Goal: Task Accomplishment & Management: Manage account settings

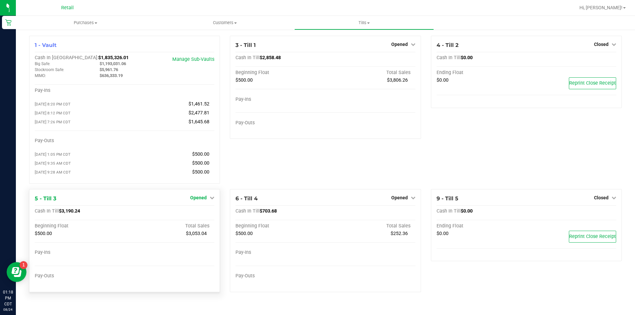
click at [214, 200] on icon at bounding box center [212, 197] width 5 height 5
click at [204, 214] on link "Close Till" at bounding box center [199, 211] width 18 height 5
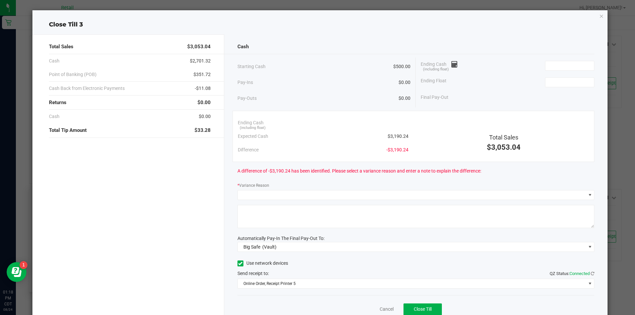
click at [599, 16] on icon "button" at bounding box center [601, 16] width 5 height 8
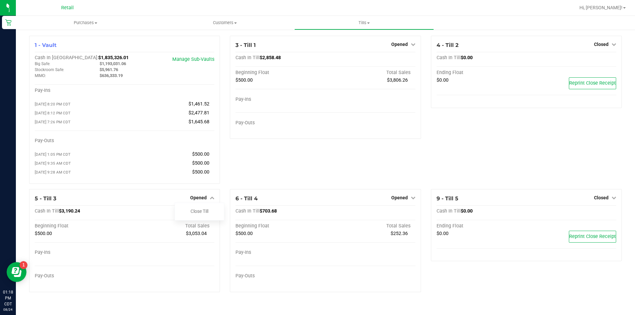
click at [412, 46] on icon at bounding box center [413, 44] width 5 height 5
click at [397, 60] on link "Close Till" at bounding box center [400, 58] width 18 height 5
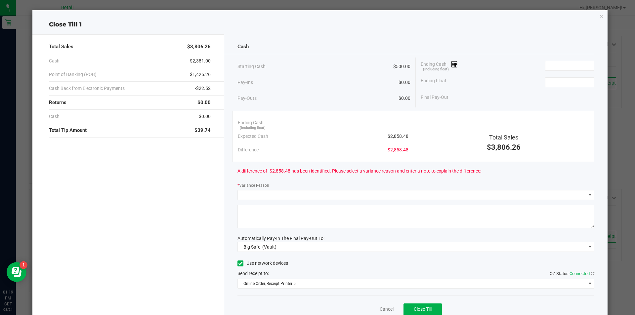
click at [599, 18] on icon "button" at bounding box center [601, 16] width 5 height 8
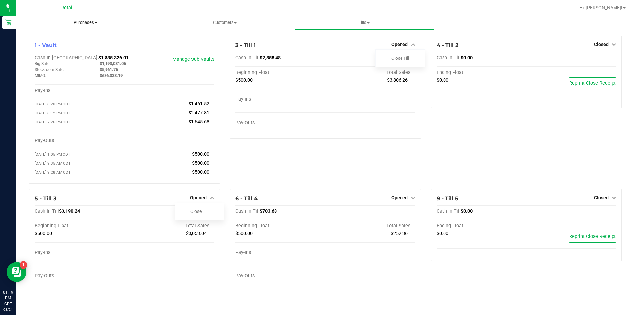
click at [97, 24] on span "Purchases" at bounding box center [85, 23] width 139 height 6
click at [52, 57] on span "All purchases" at bounding box center [39, 56] width 47 height 6
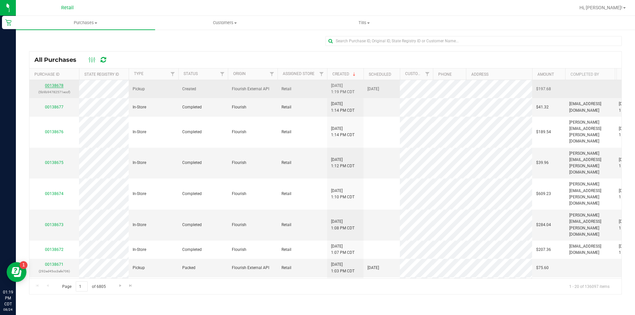
click at [55, 86] on link "00138678" at bounding box center [54, 85] width 19 height 5
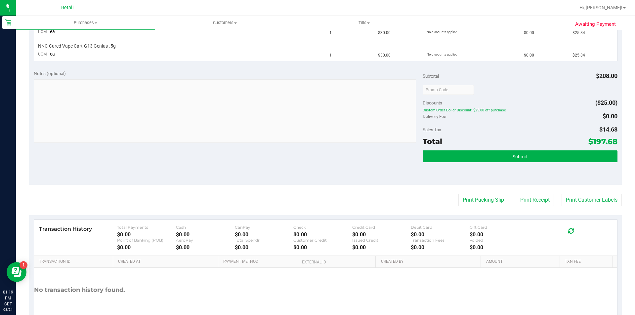
scroll to position [320, 0]
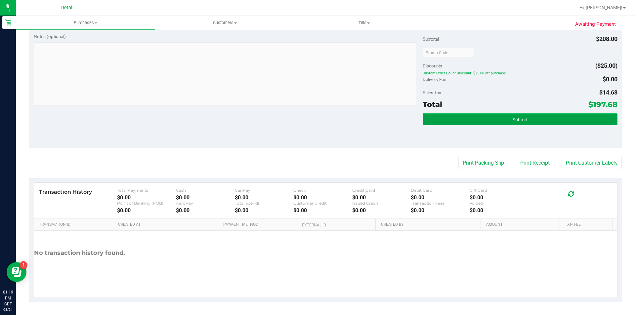
click at [516, 120] on span "Submit" at bounding box center [519, 119] width 15 height 5
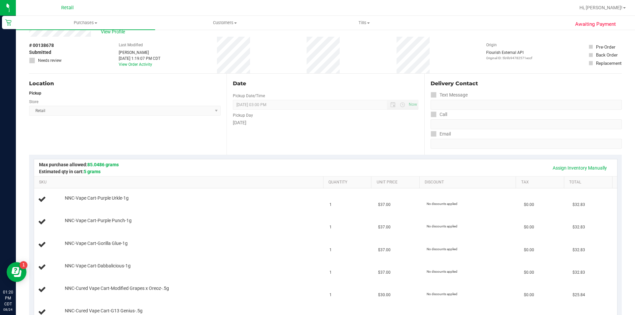
scroll to position [18, 0]
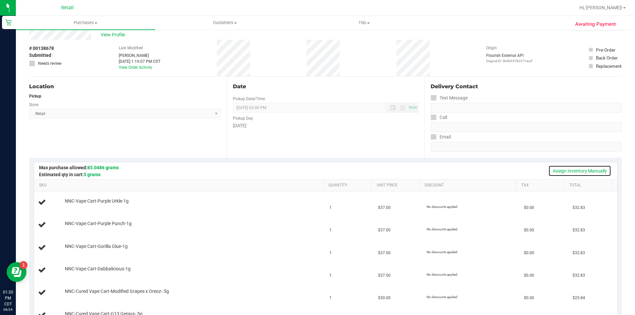
click at [563, 170] on link "Assign Inventory Manually" at bounding box center [579, 170] width 63 height 11
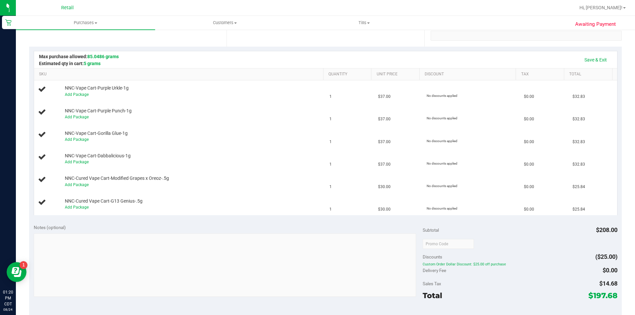
scroll to position [130, 0]
click at [82, 95] on link "Add Package" at bounding box center [77, 93] width 24 height 5
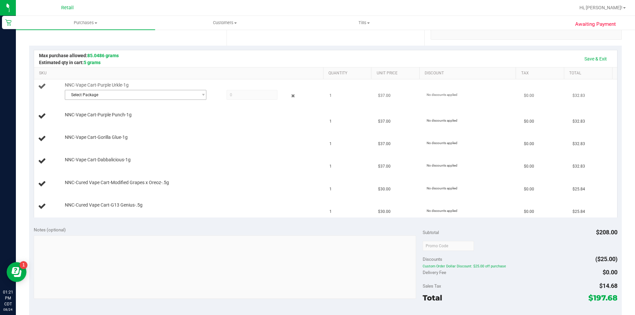
click at [93, 94] on span "Select Package" at bounding box center [131, 94] width 133 height 9
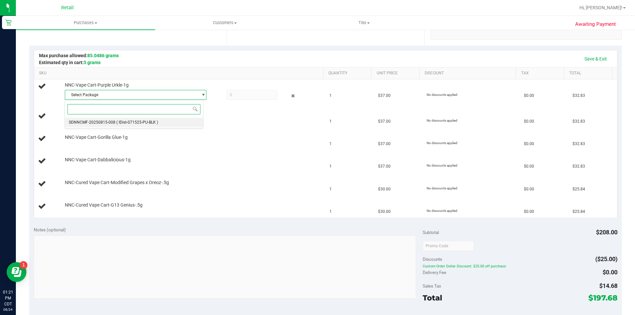
click at [142, 123] on span "( IDist-071525-PU-BLK )" at bounding box center [137, 122] width 42 height 5
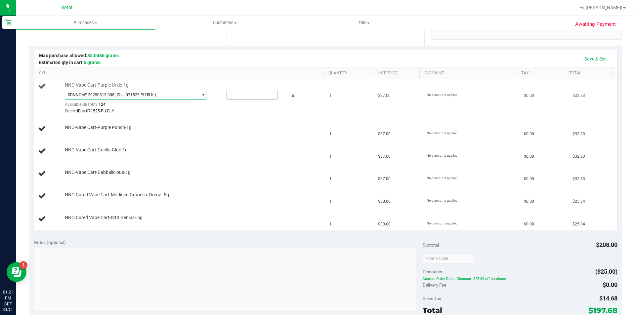
click at [236, 95] on input "text" at bounding box center [252, 94] width 50 height 9
type input "1"
click at [179, 114] on div at bounding box center [192, 114] width 255 height 0
type input "1.0000"
click at [82, 134] on link "Add Package" at bounding box center [77, 131] width 24 height 5
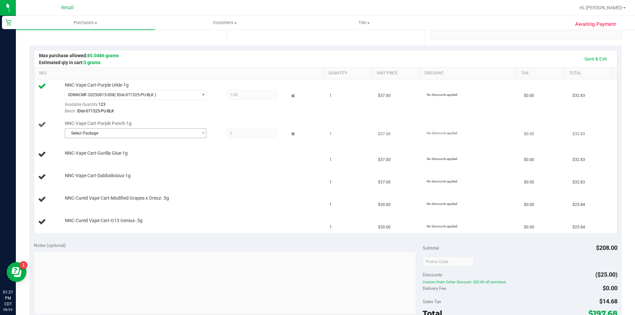
click at [96, 136] on span "Select Package" at bounding box center [131, 133] width 133 height 9
click at [156, 160] on span "( IDist-080525-BLK-PP )" at bounding box center [137, 160] width 42 height 5
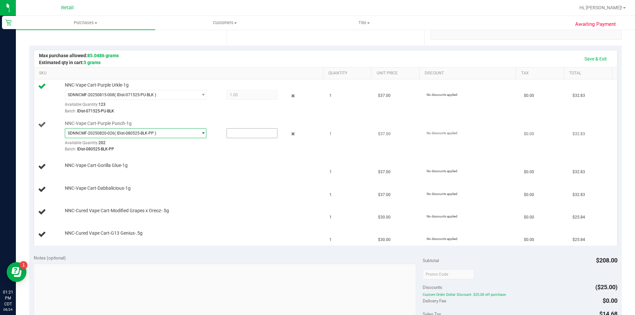
click at [239, 132] on input "text" at bounding box center [252, 133] width 50 height 9
type input "1"
click at [186, 159] on td "NNC-Vape Cart-Gorilla Glue-1g" at bounding box center [180, 167] width 292 height 22
type input "1.0000"
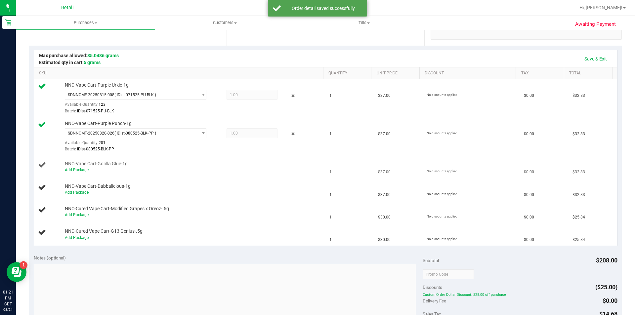
click at [81, 171] on link "Add Package" at bounding box center [77, 170] width 24 height 5
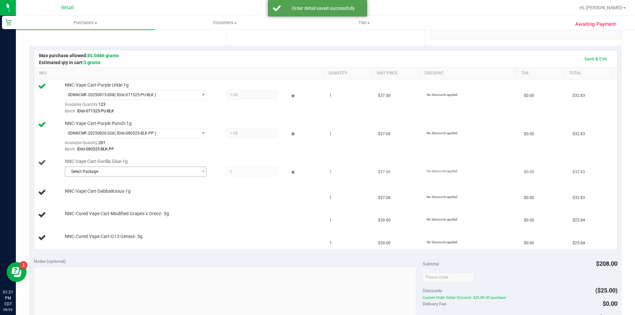
click at [93, 173] on span "Select Package" at bounding box center [131, 171] width 133 height 9
click at [134, 200] on span "( IDist-051325-BLK-GG )" at bounding box center [137, 198] width 42 height 5
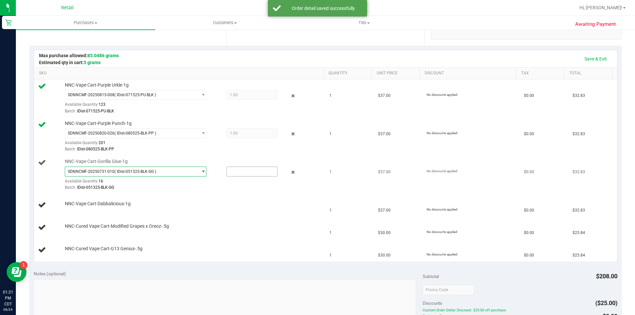
click at [241, 170] on input "text" at bounding box center [252, 171] width 50 height 9
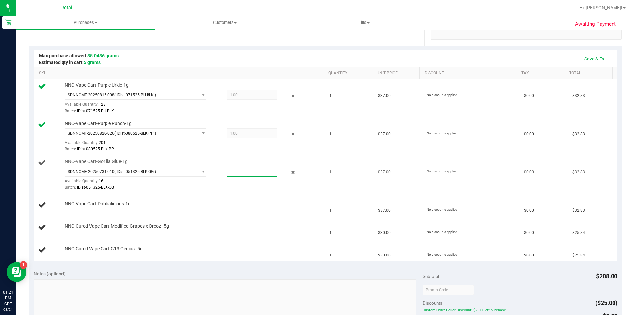
type input "1"
click at [180, 191] on div at bounding box center [192, 191] width 255 height 0
type input "1.0000"
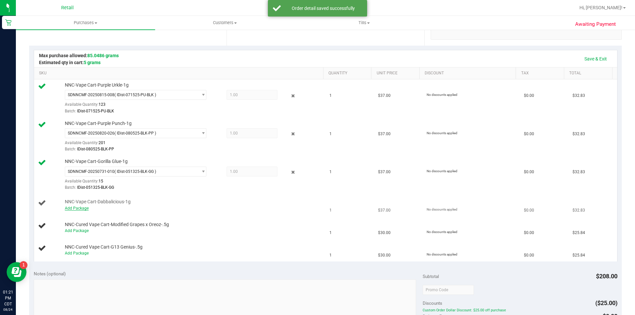
click at [80, 210] on link "Add Package" at bounding box center [77, 208] width 24 height 5
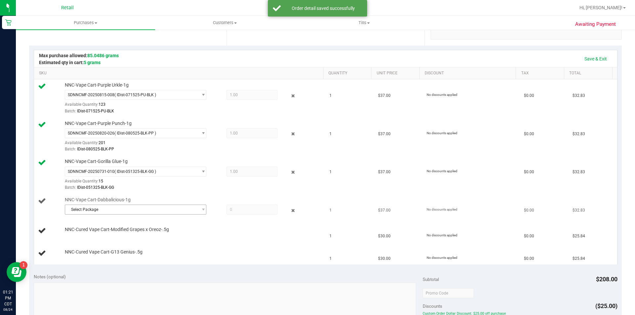
click at [92, 210] on span "Select Package" at bounding box center [131, 209] width 133 height 9
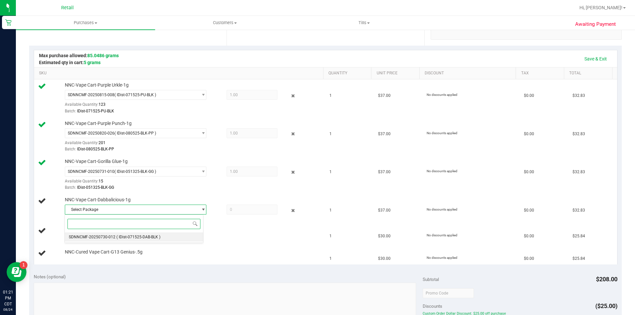
click at [153, 237] on span "( IDist-071525-DAB-BLK )" at bounding box center [138, 237] width 44 height 5
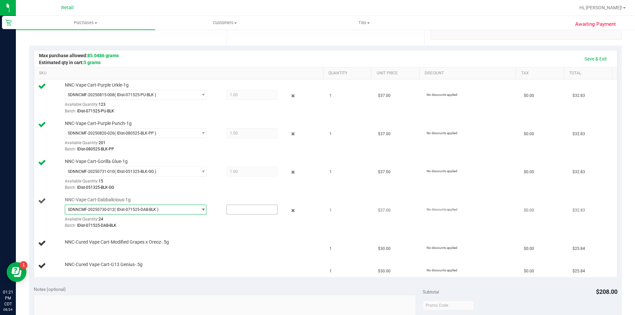
click at [241, 211] on input "text" at bounding box center [252, 209] width 50 height 9
type input "1"
click at [192, 229] on div at bounding box center [192, 229] width 255 height 0
type input "1.0000"
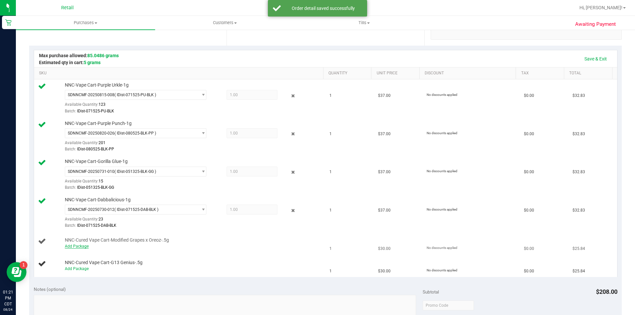
click at [79, 247] on link "Add Package" at bounding box center [77, 246] width 24 height 5
click at [91, 248] on span "Select Package" at bounding box center [131, 247] width 133 height 9
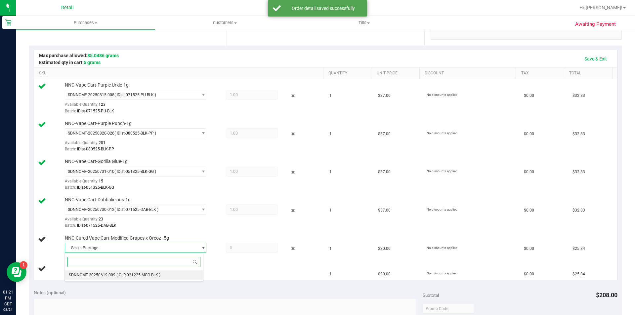
click at [138, 277] on span "( CLR-021225-MGO-BLK )" at bounding box center [138, 275] width 44 height 5
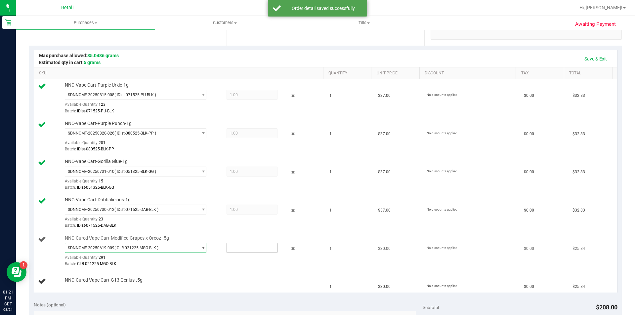
click at [237, 248] on input "text" at bounding box center [252, 247] width 50 height 9
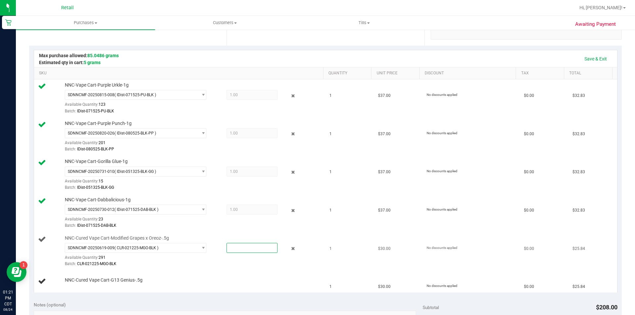
type input "1"
click at [183, 264] on div "Batch: CLR-021225-MGO-BLK" at bounding box center [192, 264] width 255 height 6
type input "1.0000"
click at [82, 286] on link "Add Package" at bounding box center [77, 284] width 24 height 5
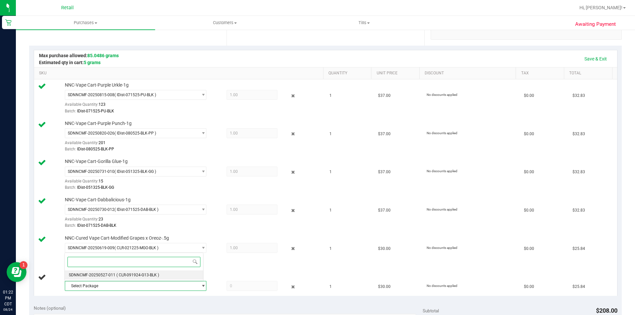
click at [148, 274] on span "( CLR-091924-G13-BLK )" at bounding box center [137, 275] width 43 height 5
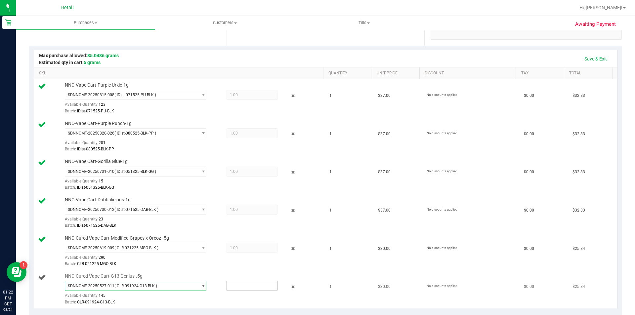
click at [239, 288] on input "text" at bounding box center [252, 285] width 50 height 9
type input "1"
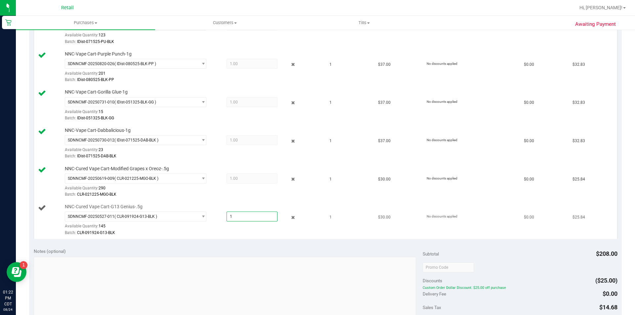
scroll to position [209, 0]
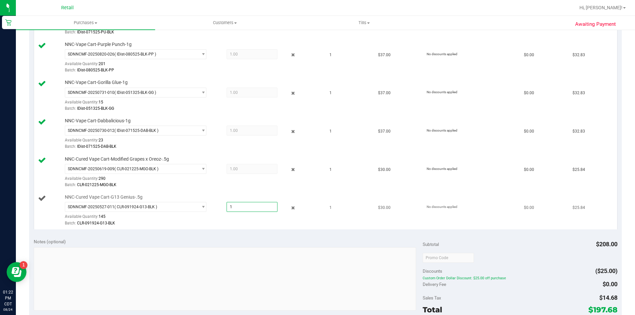
click at [213, 221] on div "Batch: CLR-091924-G13-BLK" at bounding box center [192, 223] width 255 height 6
type input "1.0000"
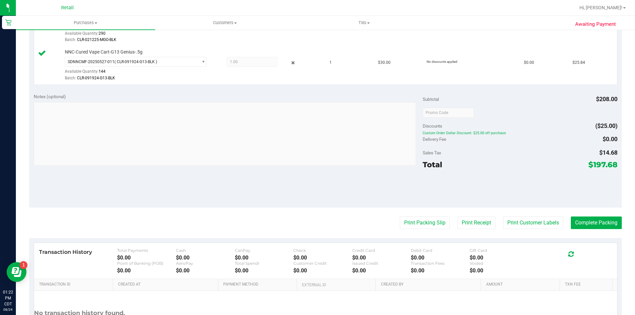
scroll to position [357, 0]
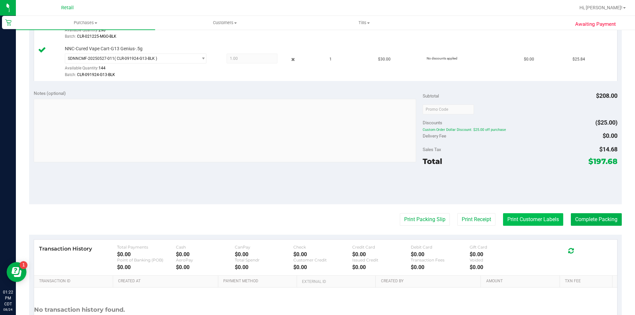
click at [520, 217] on button "Print Customer Labels" at bounding box center [533, 219] width 60 height 13
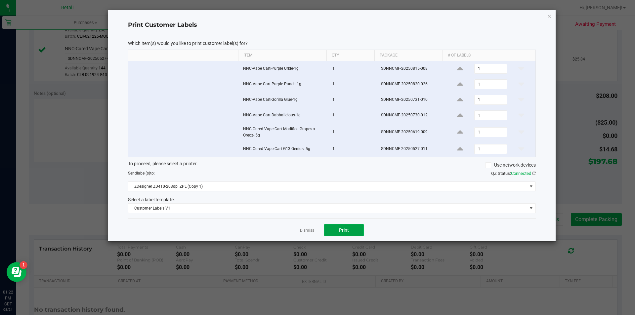
click at [349, 233] on button "Print" at bounding box center [344, 230] width 40 height 12
click at [547, 16] on icon "button" at bounding box center [549, 16] width 5 height 8
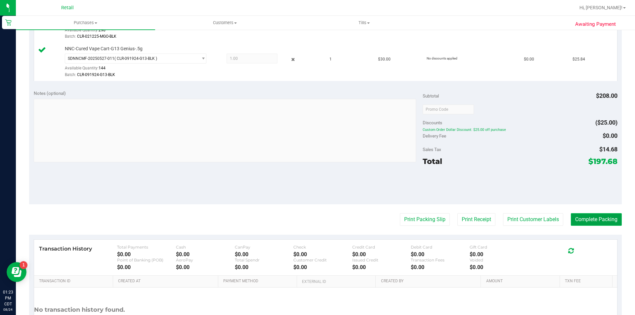
click at [583, 221] on button "Complete Packing" at bounding box center [596, 219] width 51 height 13
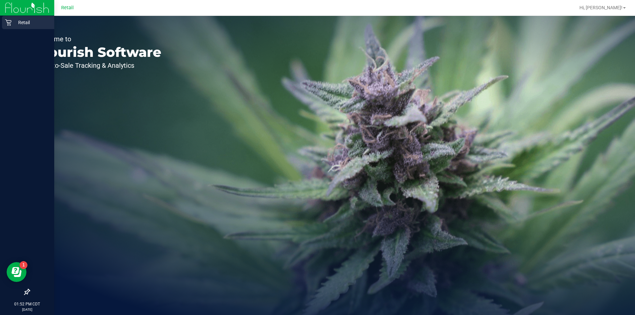
click at [9, 29] on link "Retail" at bounding box center [27, 23] width 54 height 14
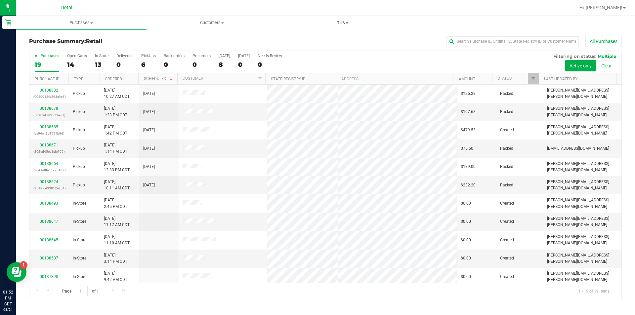
click at [347, 23] on span at bounding box center [346, 22] width 3 height 1
click at [296, 41] on span "Manage tills" at bounding box center [299, 40] width 45 height 6
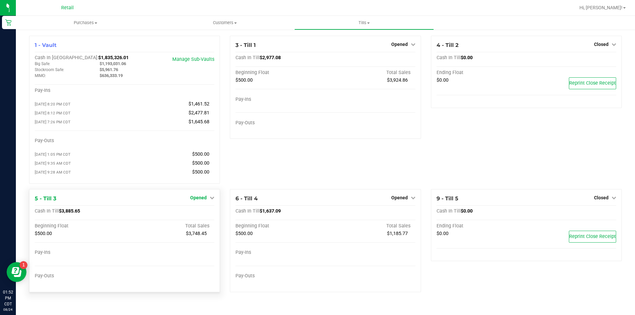
click at [212, 200] on icon at bounding box center [212, 197] width 5 height 5
click at [205, 214] on link "Close Till" at bounding box center [199, 211] width 18 height 5
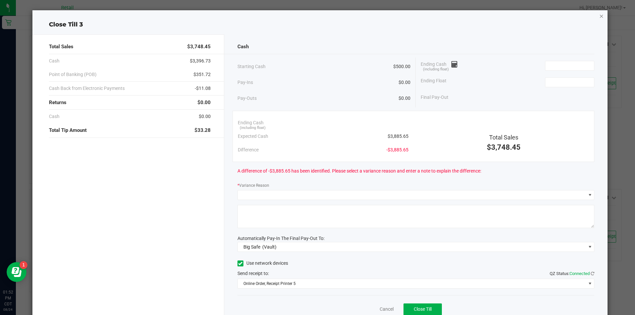
click at [599, 15] on icon "button" at bounding box center [601, 16] width 5 height 8
